Goal: Task Accomplishment & Management: Use online tool/utility

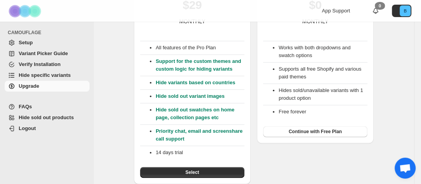
scroll to position [322, 0]
click at [335, 129] on span "Continue with Free Plan" at bounding box center [315, 132] width 53 height 6
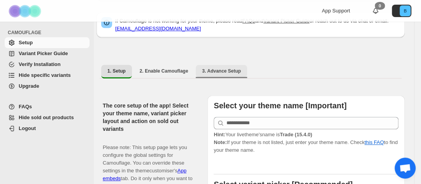
scroll to position [259, 0]
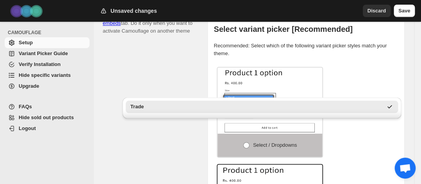
click at [218, 106] on div "Trade" at bounding box center [256, 107] width 252 height 8
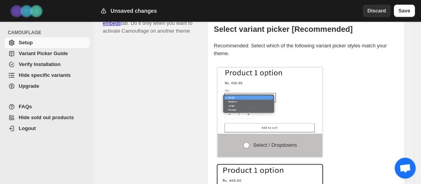
type input "*****"
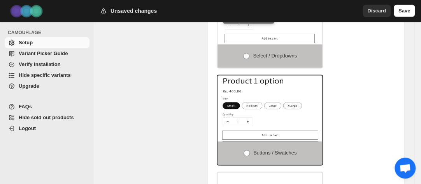
scroll to position [363, 0]
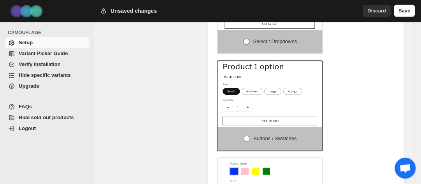
click at [243, 45] on span at bounding box center [246, 42] width 6 height 6
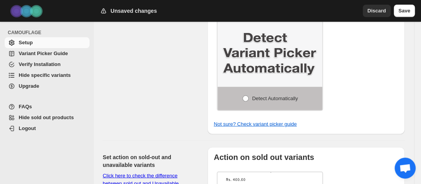
scroll to position [610, 0]
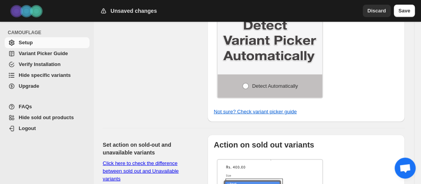
click at [192, 161] on span "Click here to check the difference between sold out and Unavailable variants No…" at bounding box center [147, 187] width 89 height 53
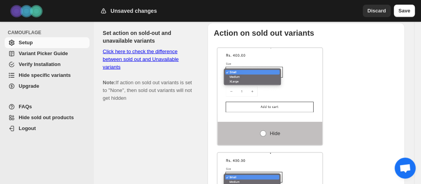
scroll to position [718, 0]
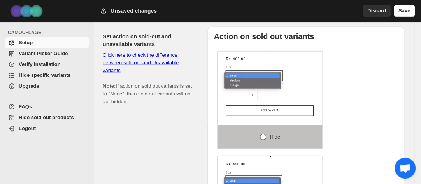
click at [260, 134] on span at bounding box center [263, 137] width 6 height 6
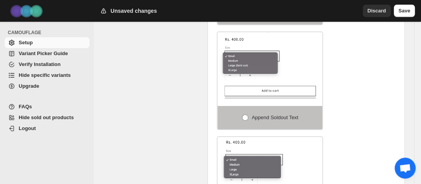
scroll to position [926, 0]
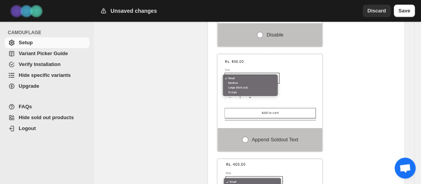
drag, startPoint x: 250, startPoint y: 89, endPoint x: 123, endPoint y: 53, distance: 132.0
click at [214, 53] on div "Action on sold out variants Hide Disable Append soldout text None Action on una…" at bounding box center [306, 77] width 185 height 505
copy div "Action on unavailable variants Hide Unavailable Variants If unchecked, the defa…"
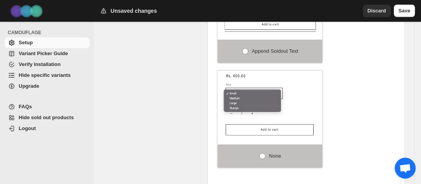
scroll to position [1030, 0]
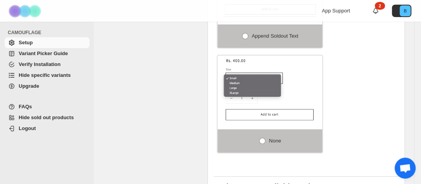
click at [375, 11] on icon at bounding box center [375, 11] width 8 height 8
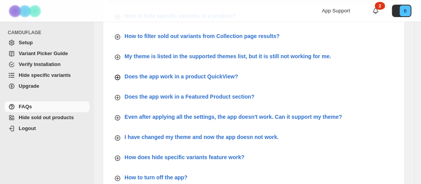
scroll to position [375, 0]
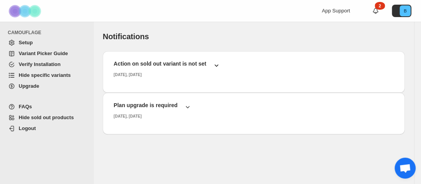
click at [220, 69] on icon "button" at bounding box center [216, 65] width 8 height 8
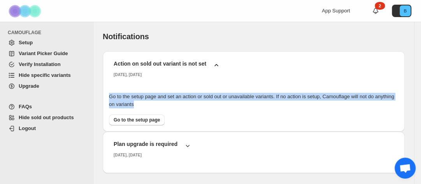
drag, startPoint x: 212, startPoint y: 121, endPoint x: 141, endPoint y: 77, distance: 82.8
click at [141, 77] on div "Action on sold out variant is not set Wednesday, August, 2025 Go to the setup p…" at bounding box center [253, 88] width 289 height 74
copy div "Go to the setup page and set an action or sold out or unavailable variants. If …"
click at [241, 105] on div "Go to the setup page and set an action or sold out or unavailable variants. If …" at bounding box center [253, 106] width 289 height 39
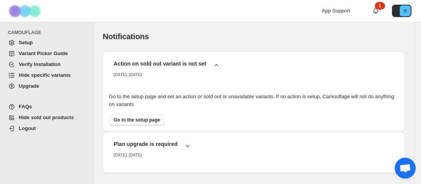
click at [159, 123] on span "Go to the setup page" at bounding box center [137, 120] width 46 height 6
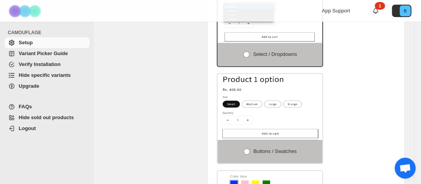
scroll to position [363, 0]
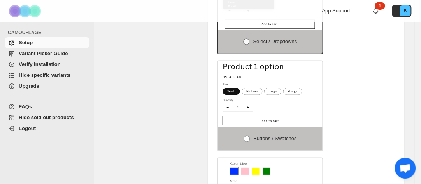
click at [243, 45] on span at bounding box center [246, 42] width 6 height 6
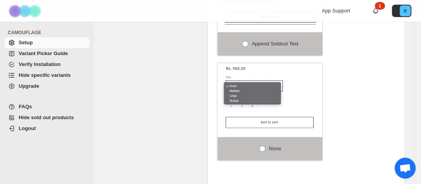
scroll to position [1036, 0]
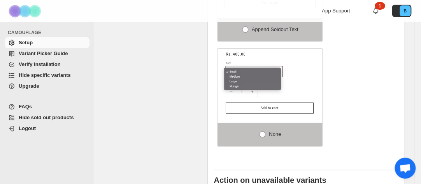
select select "**********"
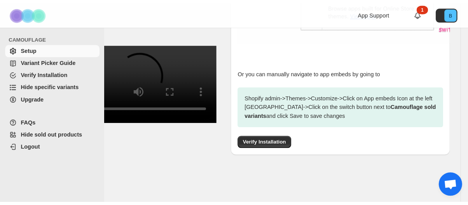
scroll to position [407, 0]
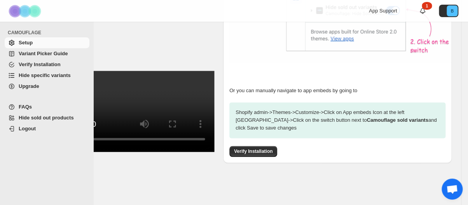
drag, startPoint x: 412, startPoint y: 0, endPoint x: 277, endPoint y: 11, distance: 135.8
click at [277, 11] on div at bounding box center [231, 11] width 187 height 22
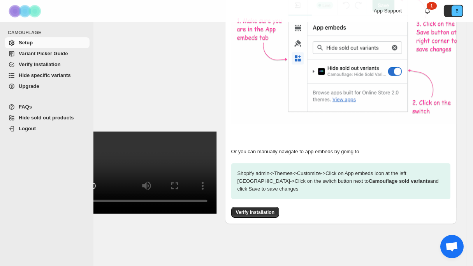
click at [217, 131] on video at bounding box center [134, 172] width 165 height 82
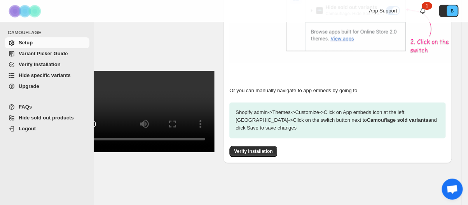
scroll to position [407, 0]
click at [273, 148] on span "Verify Installation" at bounding box center [253, 151] width 39 height 6
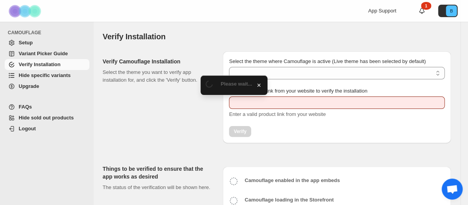
type input "**********"
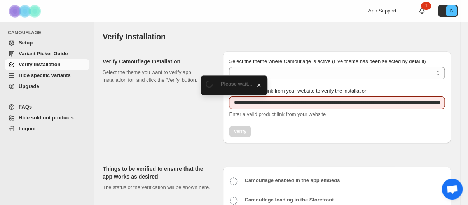
select select "**********"
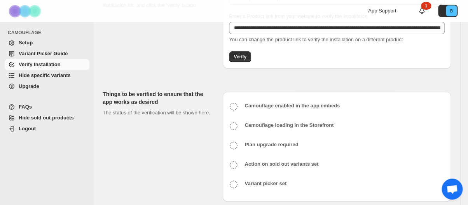
scroll to position [65, 0]
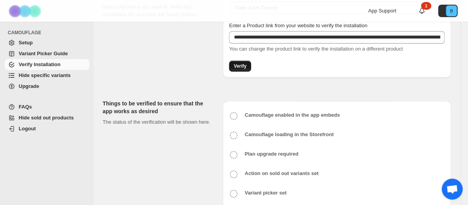
click at [247, 69] on span "Verify" at bounding box center [240, 66] width 13 height 6
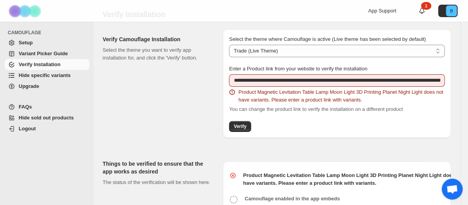
scroll to position [0, 0]
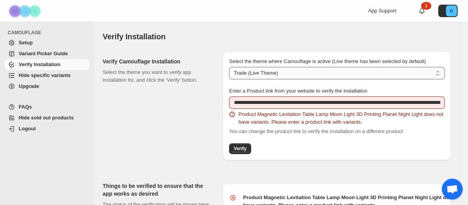
click at [429, 79] on select "**********" at bounding box center [337, 73] width 216 height 12
click at [240, 79] on select "**********" at bounding box center [337, 73] width 216 height 12
click at [357, 94] on span "Enter a Product link from your website to verify the installation" at bounding box center [298, 91] width 138 height 6
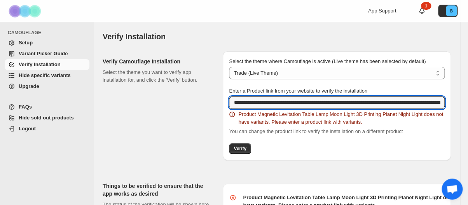
click at [357, 109] on input "**********" at bounding box center [337, 102] width 216 height 12
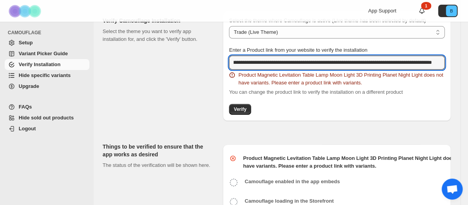
scroll to position [115, 0]
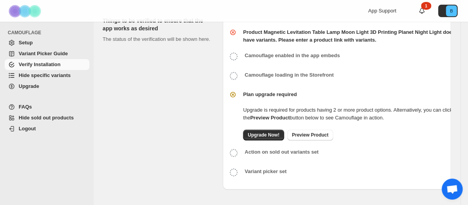
scroll to position [0, 0]
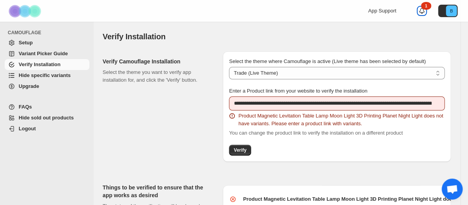
click at [426, 7] on div "1" at bounding box center [426, 6] width 10 height 8
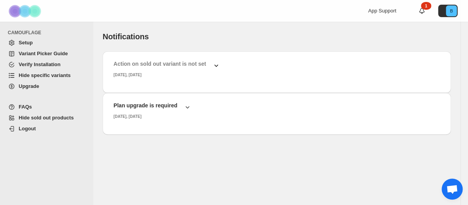
click at [220, 69] on div "Action on sold out variant is not set" at bounding box center [163, 62] width 113 height 16
